Goal: Task Accomplishment & Management: Use online tool/utility

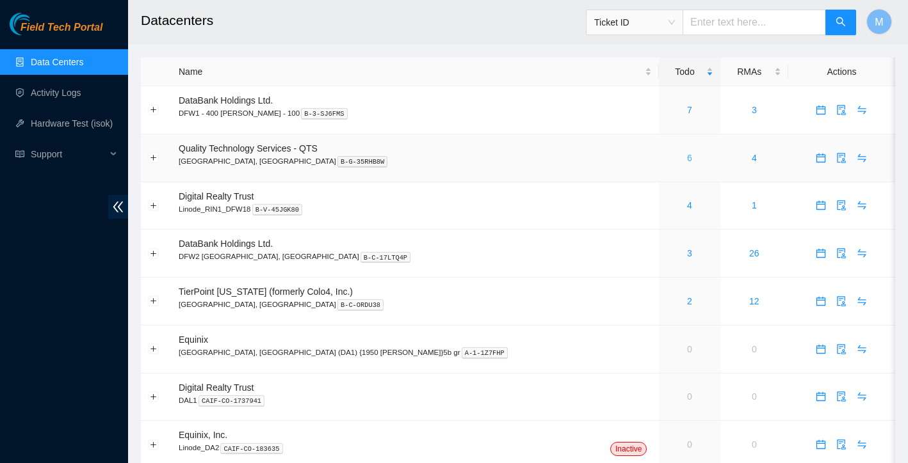
click at [687, 156] on link "6" at bounding box center [689, 158] width 5 height 10
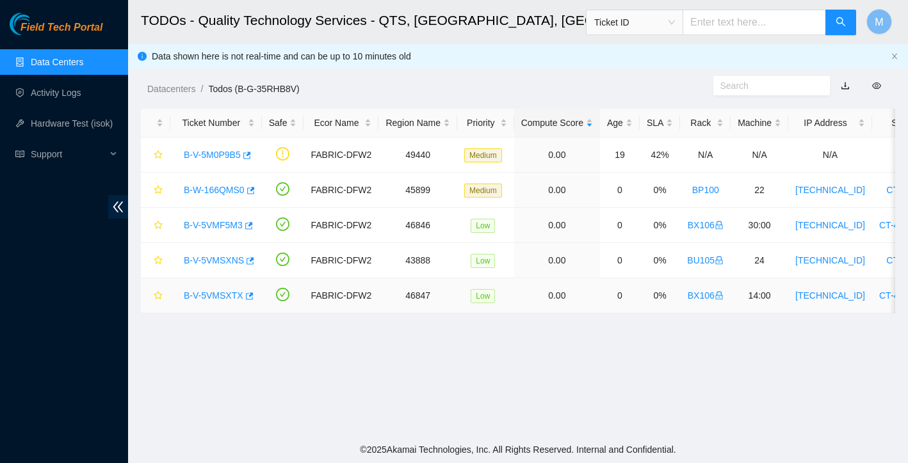
click at [197, 300] on link "B-V-5VMSXTX" at bounding box center [214, 296] width 60 height 10
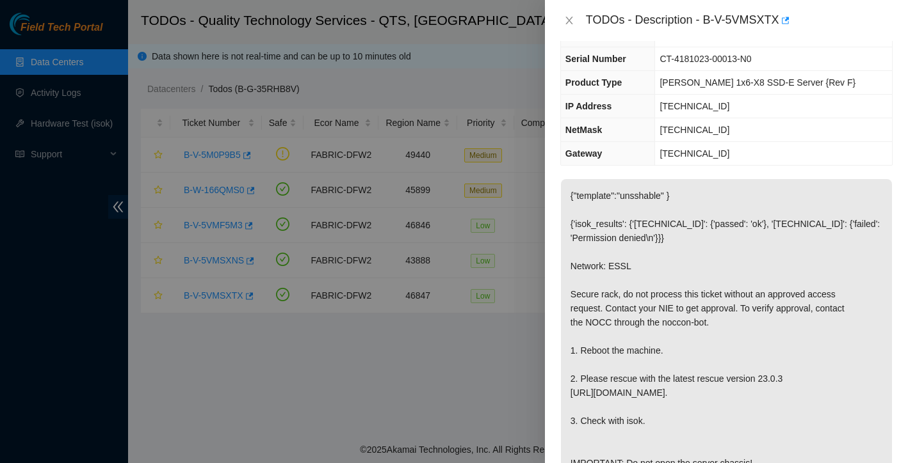
scroll to position [181, 0]
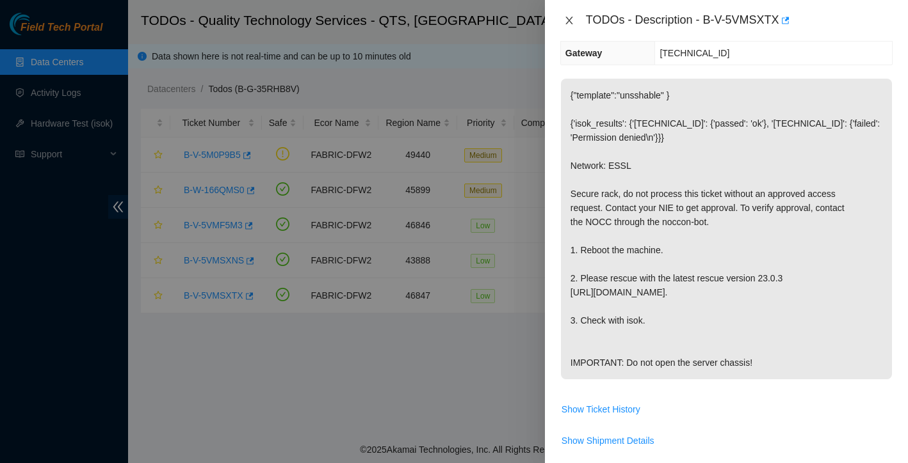
click at [568, 24] on icon "close" at bounding box center [569, 20] width 10 height 10
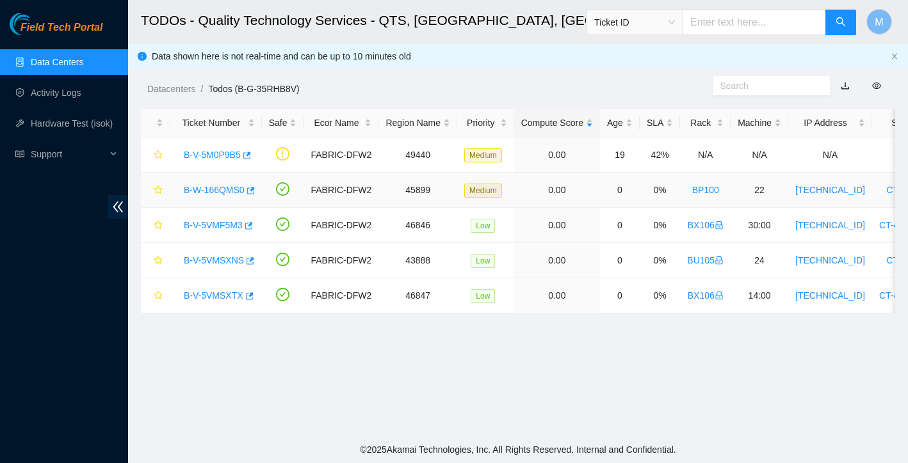
click at [226, 191] on link "B-W-166QMS0" at bounding box center [214, 190] width 61 height 10
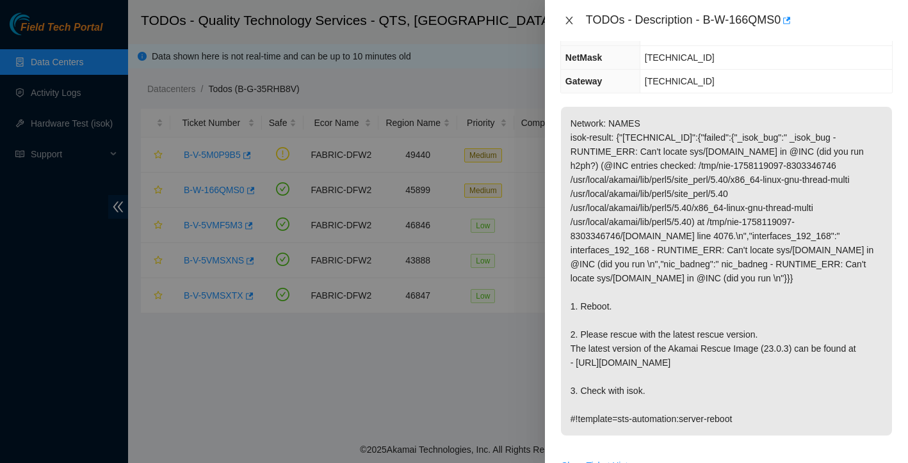
click at [568, 16] on icon "close" at bounding box center [569, 20] width 10 height 10
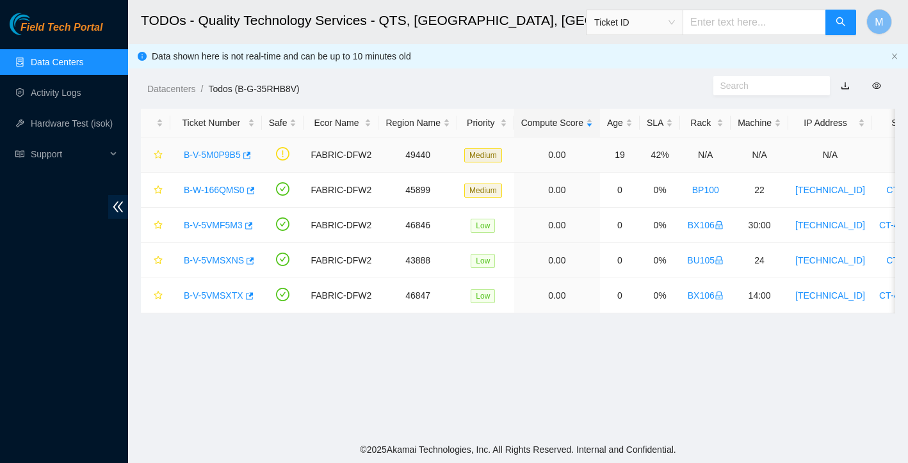
click at [217, 150] on link "B-V-5M0P9B5" at bounding box center [212, 155] width 57 height 10
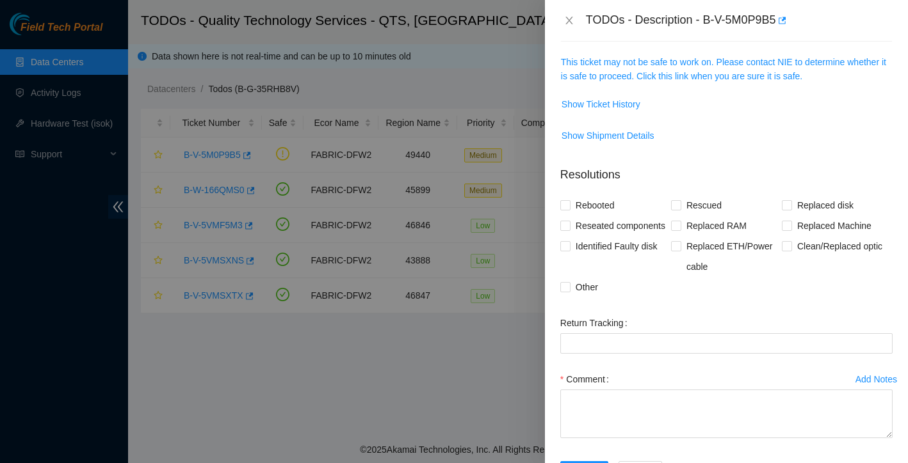
click at [583, 19] on div "TODOs - Description - B-V-5M0P9B5" at bounding box center [726, 20] width 332 height 20
click at [570, 20] on icon "close" at bounding box center [568, 21] width 7 height 8
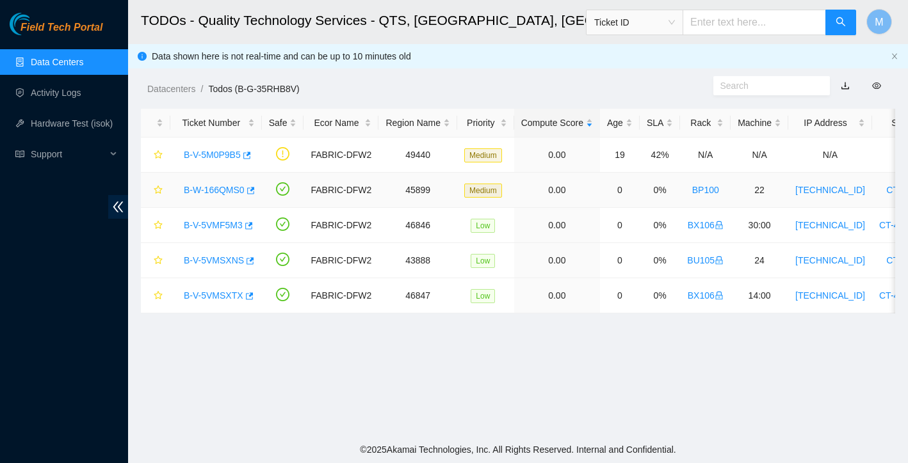
click at [226, 190] on link "B-W-166QMS0" at bounding box center [214, 190] width 61 height 10
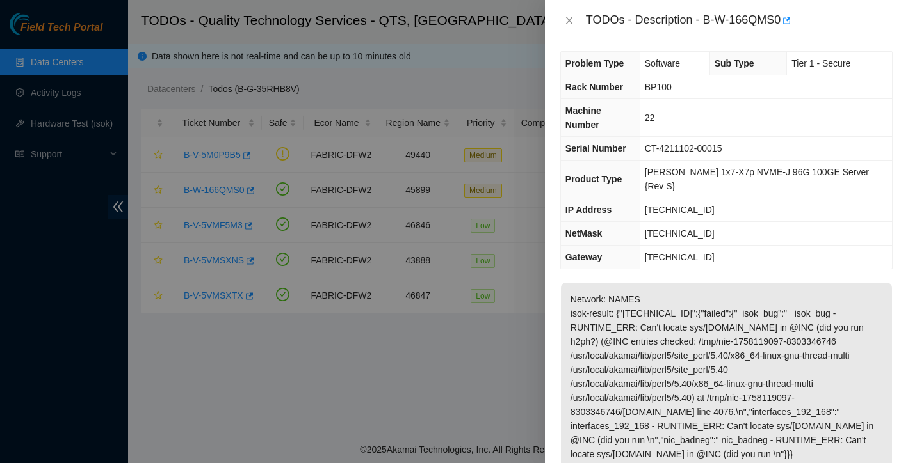
scroll to position [0, 0]
